Goal: Complete application form: Complete application form

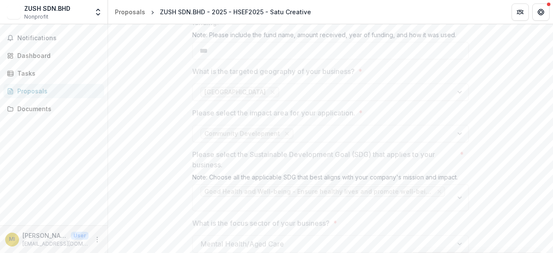
scroll to position [737, 0]
click at [54, 35] on span "Notifications" at bounding box center [58, 38] width 83 height 7
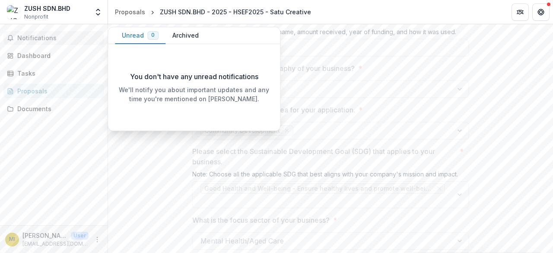
click at [43, 35] on span "Notifications" at bounding box center [58, 38] width 83 height 7
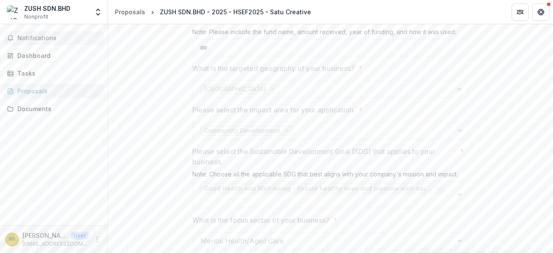
click at [43, 35] on span "Notifications" at bounding box center [58, 38] width 83 height 7
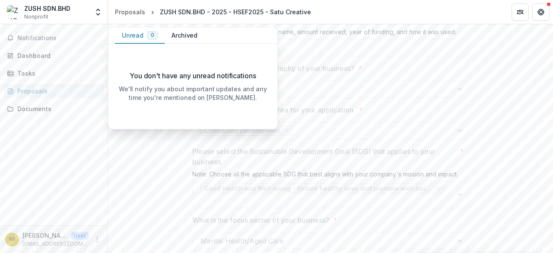
click at [78, 137] on div "Notifications Unread 0 Archived You don't have any unread notifications We'll n…" at bounding box center [54, 124] width 108 height 201
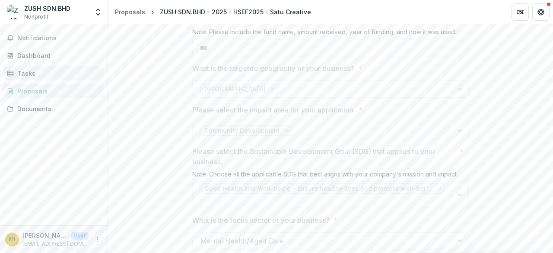
click at [53, 79] on link "Tasks" at bounding box center [53, 73] width 101 height 14
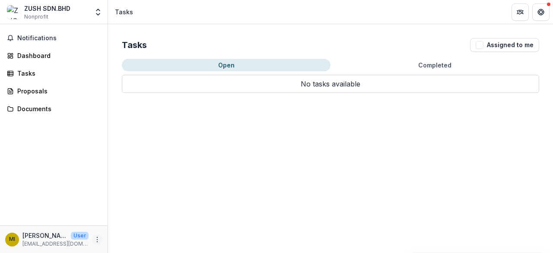
click at [94, 239] on icon "More" at bounding box center [97, 239] width 7 height 7
click at [137, 238] on button "Logout" at bounding box center [154, 235] width 92 height 14
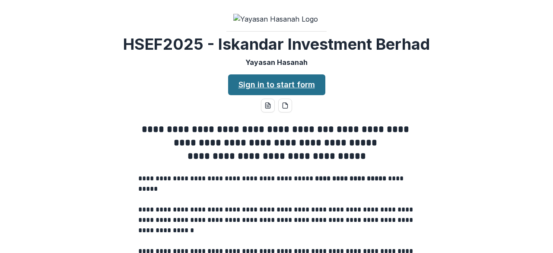
click at [288, 95] on link "Sign in to start form" at bounding box center [276, 84] width 97 height 21
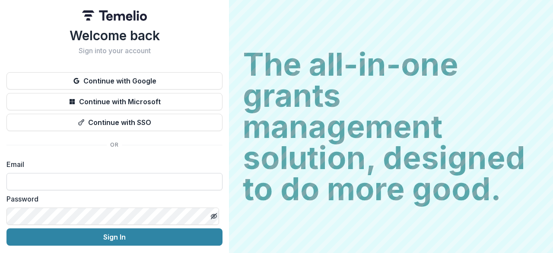
click at [88, 176] on input at bounding box center [114, 181] width 216 height 17
type input "**********"
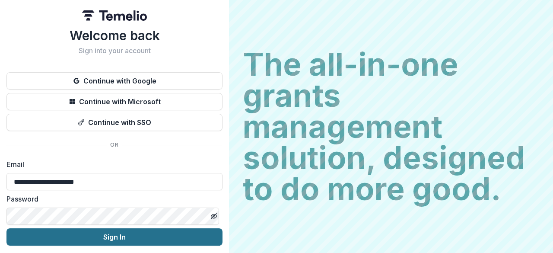
click at [117, 237] on button "Sign In" at bounding box center [114, 236] width 216 height 17
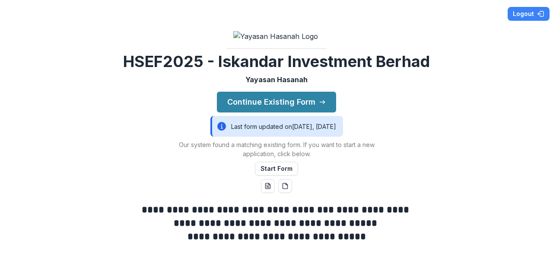
scroll to position [58, 0]
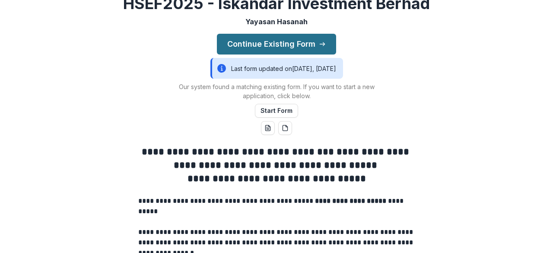
click at [301, 54] on button "Continue Existing Form" at bounding box center [276, 44] width 119 height 21
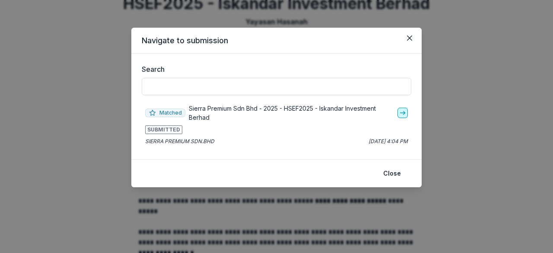
click at [407, 111] on link "go-to" at bounding box center [402, 113] width 10 height 10
